Goal: Task Accomplishment & Management: Complete application form

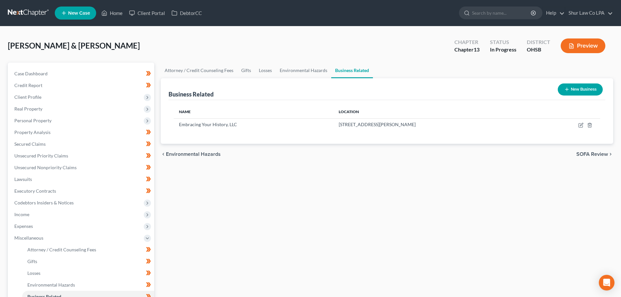
click at [332, 189] on div "Attorney / Credit Counseling Fees Gifts Losses Environmental Hazards Business R…" at bounding box center [386, 228] width 459 height 330
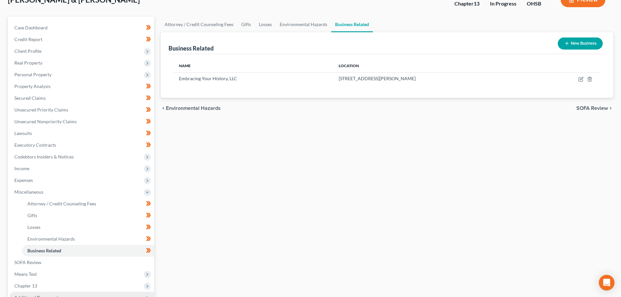
scroll to position [120, 0]
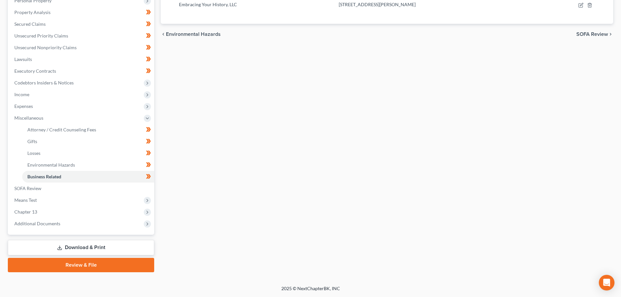
click at [96, 267] on link "Review & File" at bounding box center [81, 265] width 146 height 14
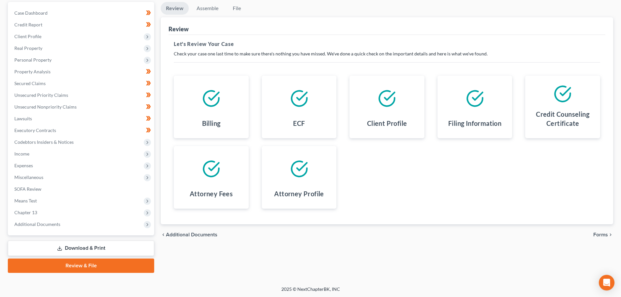
scroll to position [61, 0]
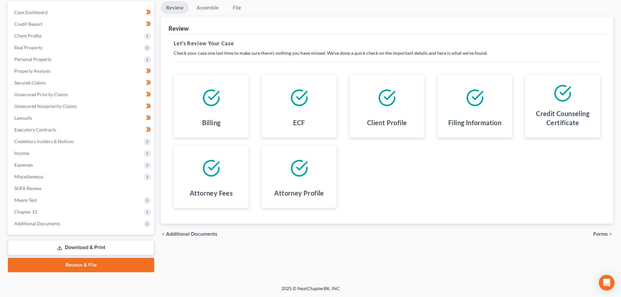
click at [604, 234] on span "Forms" at bounding box center [600, 233] width 15 height 5
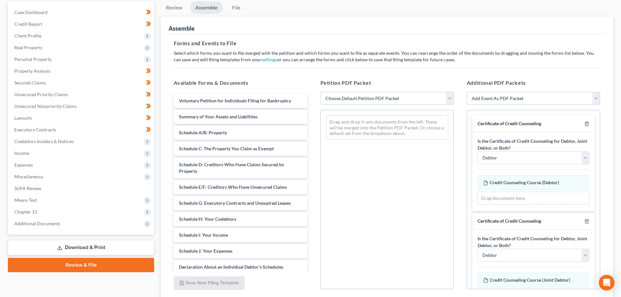
click at [387, 100] on select "Choose Default Petition PDF Packet Complete Bankruptcy Petition (all forms and …" at bounding box center [386, 98] width 133 height 13
select select "2"
click at [320, 92] on select "Choose Default Petition PDF Packet Complete Bankruptcy Petition (all forms and …" at bounding box center [386, 98] width 133 height 13
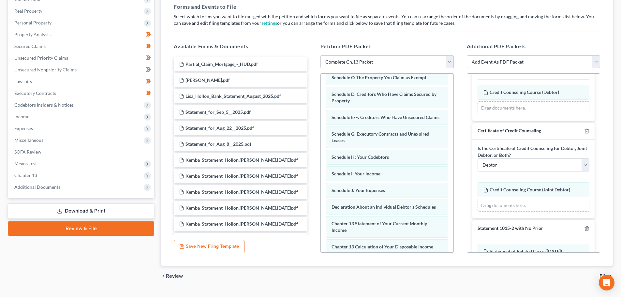
scroll to position [65, 0]
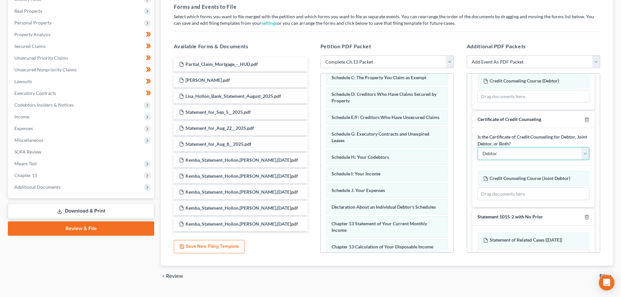
click at [508, 152] on select "Debtor Joint Debtor Both Debtors" at bounding box center [534, 153] width 112 height 13
select select "1"
click at [478, 147] on select "Debtor Joint Debtor Both Debtors" at bounding box center [534, 153] width 112 height 13
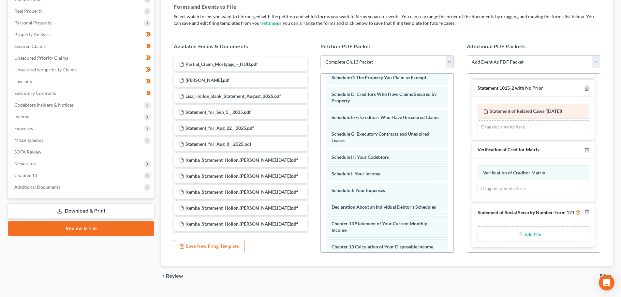
scroll to position [200, 0]
click at [529, 235] on input "file" at bounding box center [532, 234] width 16 height 12
type input "C:\fakepath\121.pdf"
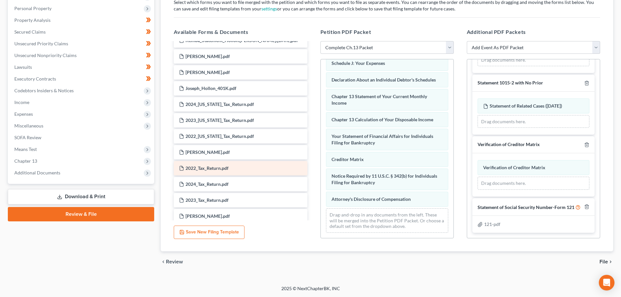
scroll to position [254, 0]
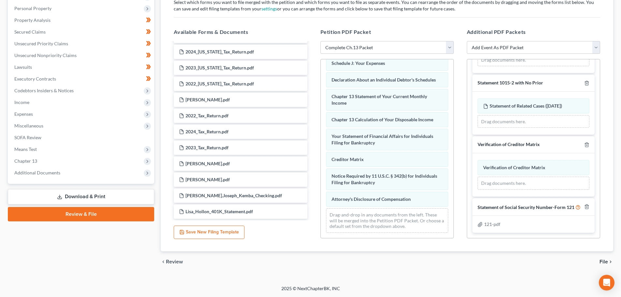
click at [601, 260] on span "File" at bounding box center [603, 261] width 8 height 5
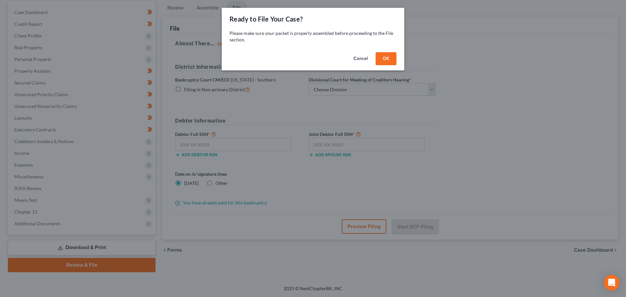
click at [386, 58] on button "OK" at bounding box center [386, 58] width 21 height 13
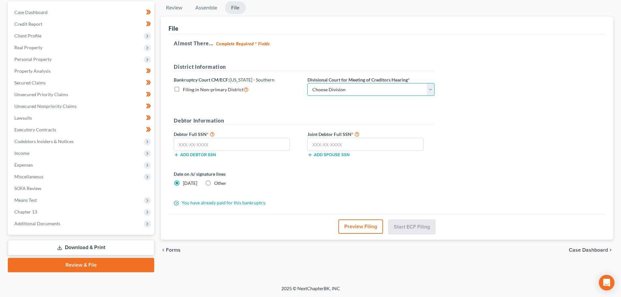
click at [367, 91] on select "Choose Division Cincinnati Columbus Dayton" at bounding box center [370, 89] width 127 height 13
select select "0"
click at [307, 83] on select "Choose Division Cincinnati Columbus Dayton" at bounding box center [370, 89] width 127 height 13
click at [46, 39] on span "Client Profile" at bounding box center [81, 36] width 145 height 12
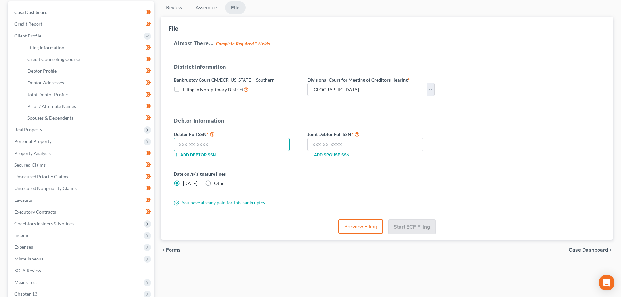
click at [208, 143] on input "text" at bounding box center [232, 144] width 116 height 13
type input "299-78-8082"
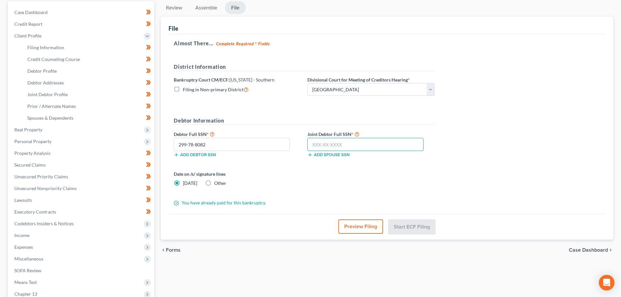
click at [349, 142] on input "text" at bounding box center [365, 144] width 116 height 13
type input "281-80-6610"
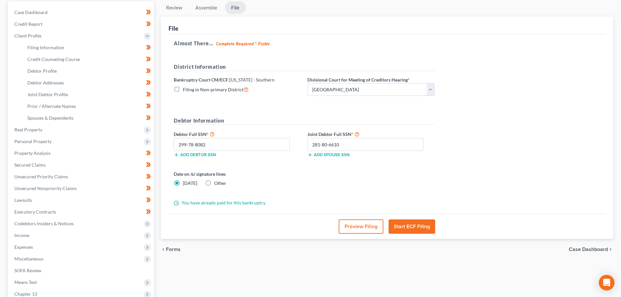
click at [348, 169] on form "District Information Bankruptcy Court CM/ECF: Ohio - Southern Filing in Non-pri…" at bounding box center [304, 134] width 261 height 143
click at [421, 227] on button "Start ECF Filing" at bounding box center [412, 226] width 47 height 14
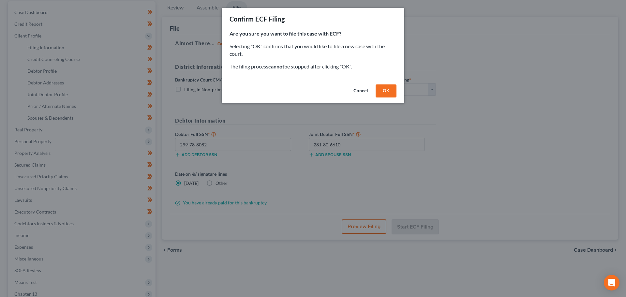
click at [382, 91] on button "OK" at bounding box center [386, 90] width 21 height 13
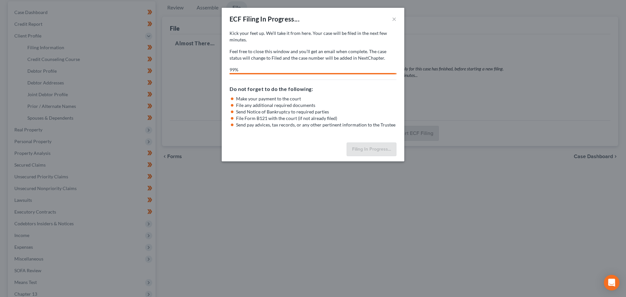
select select "0"
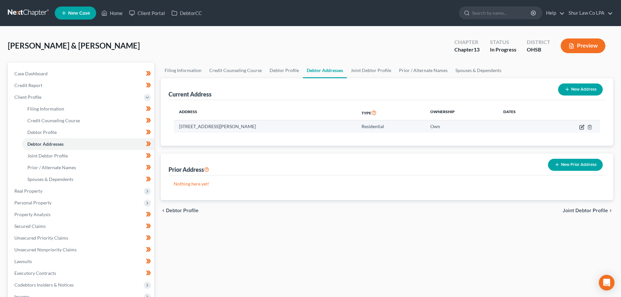
drag, startPoint x: 0, startPoint y: 0, endPoint x: 582, endPoint y: 127, distance: 595.6
click at [582, 127] on icon "button" at bounding box center [582, 126] width 3 height 3
select select "36"
select select "0"
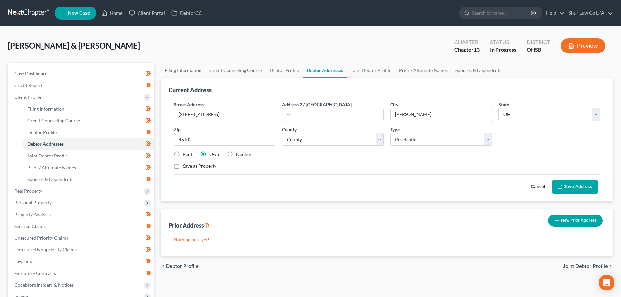
click at [355, 159] on div "Street Address * [STREET_ADDRESS] Address 2 / [GEOGRAPHIC_DATA] * [PERSON_NAME]…" at bounding box center [386, 138] width 433 height 74
